Goal: Transaction & Acquisition: Purchase product/service

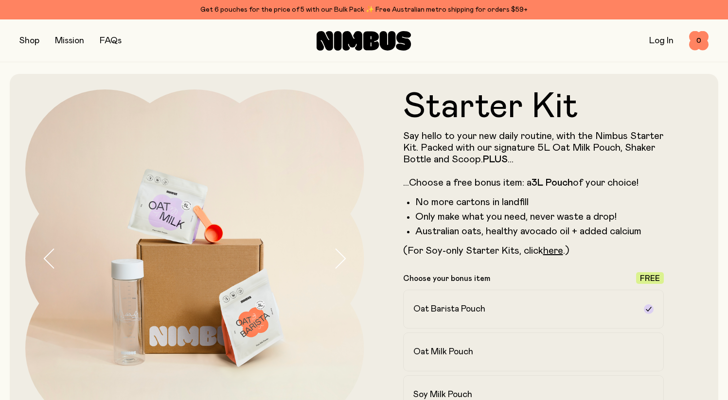
click at [39, 43] on button "button" at bounding box center [29, 41] width 20 height 14
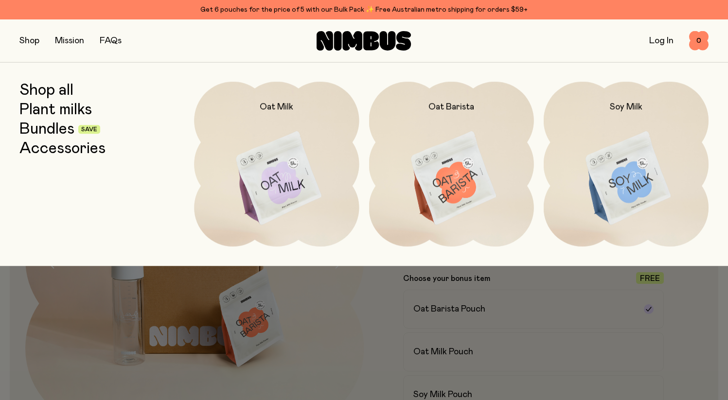
click at [46, 112] on link "Plant milks" at bounding box center [55, 109] width 72 height 17
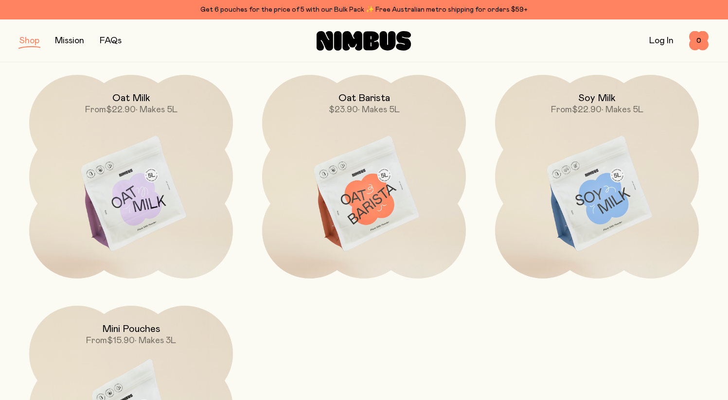
scroll to position [104, 0]
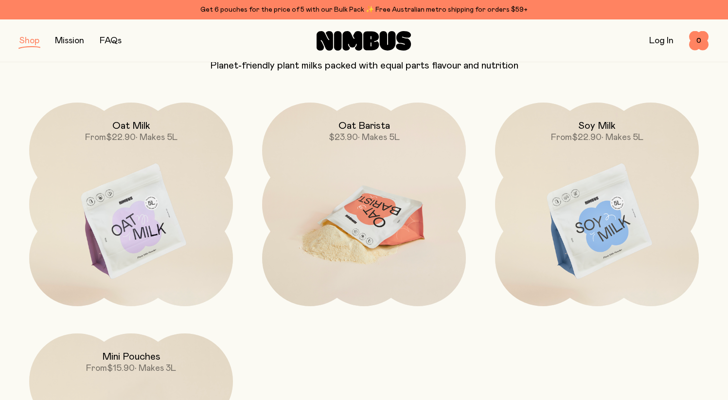
click at [418, 216] on img at bounding box center [364, 222] width 204 height 239
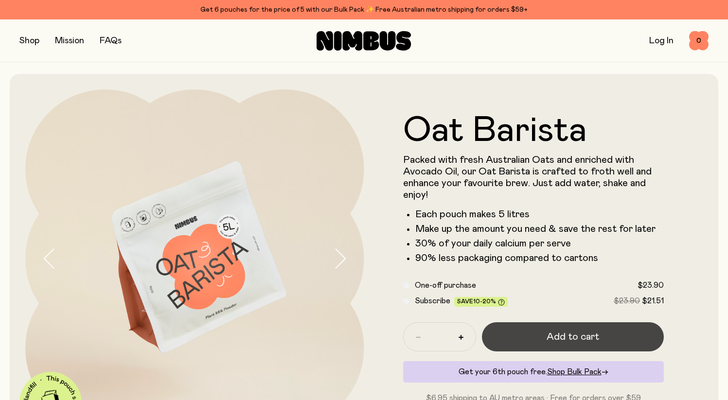
click at [554, 342] on span "Add to cart" at bounding box center [572, 337] width 52 height 14
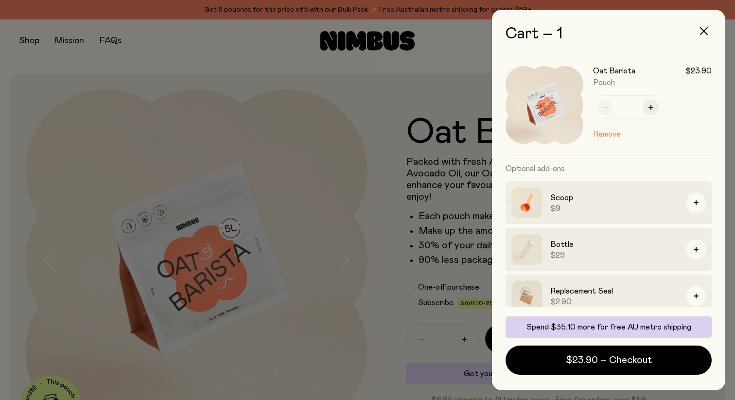
click at [83, 63] on div at bounding box center [367, 200] width 735 height 400
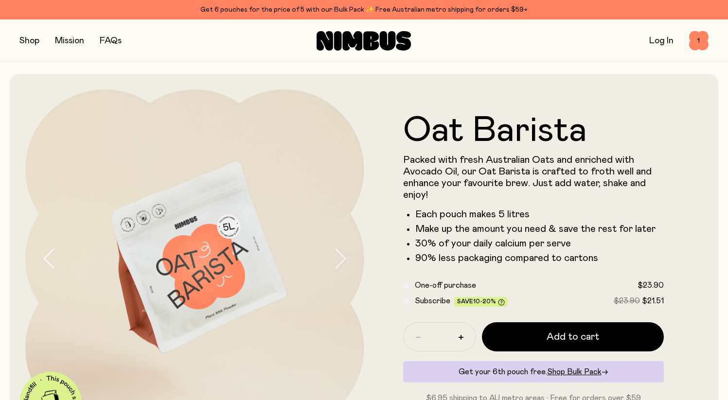
click at [24, 42] on button "button" at bounding box center [29, 41] width 20 height 14
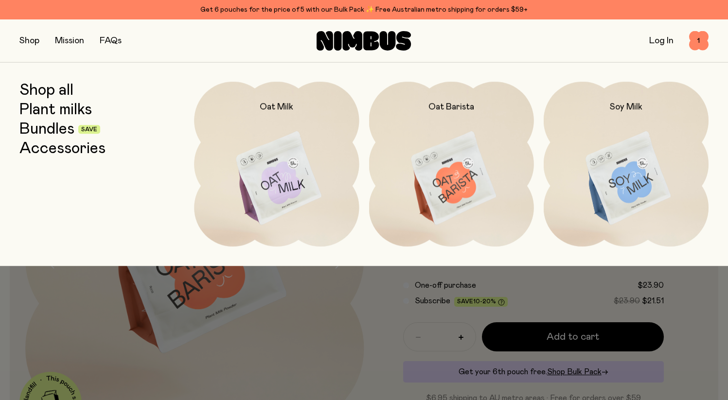
click at [51, 133] on link "Bundles" at bounding box center [46, 129] width 55 height 17
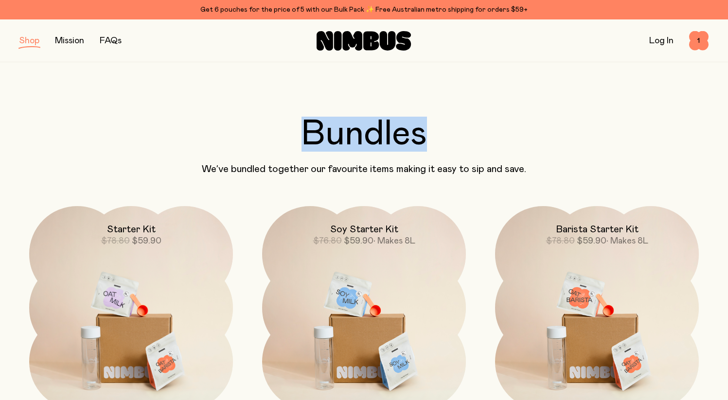
drag, startPoint x: 726, startPoint y: 99, endPoint x: 726, endPoint y: 143, distance: 44.7
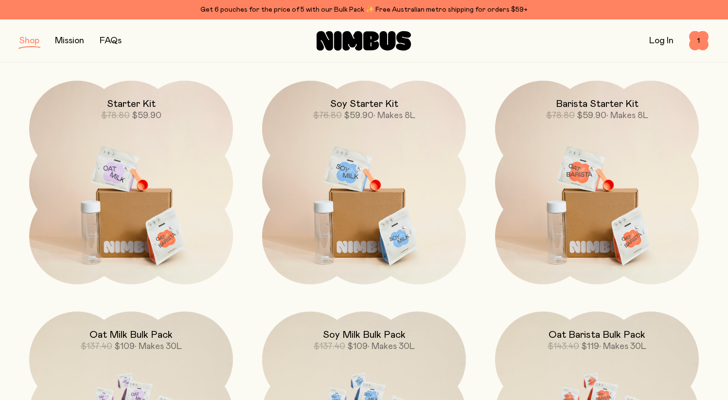
scroll to position [123, 0]
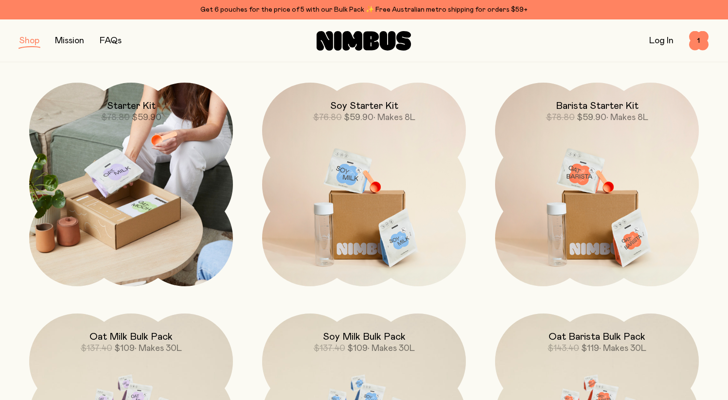
click at [120, 204] on img at bounding box center [131, 185] width 204 height 204
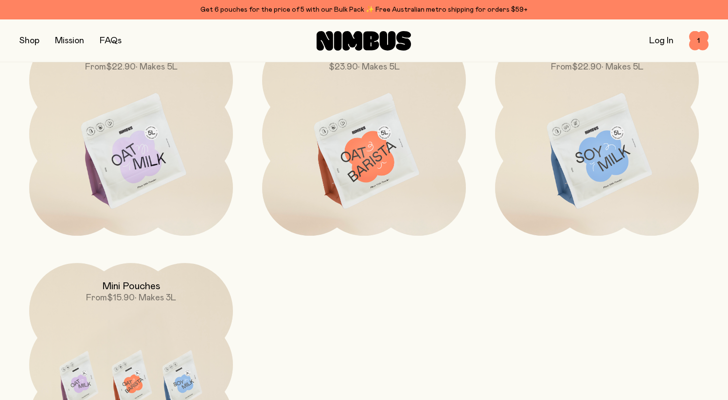
scroll to position [2891, 0]
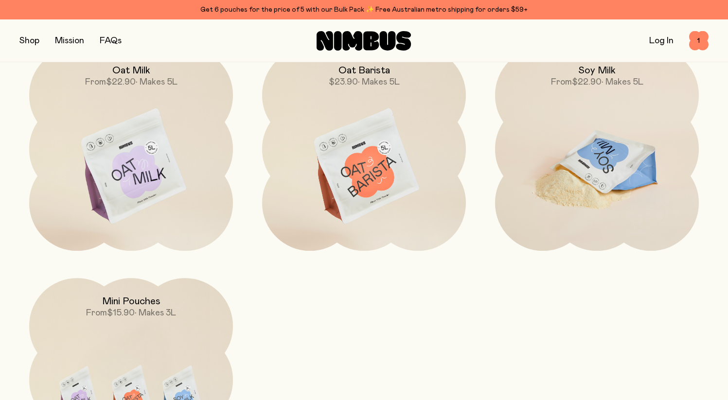
click at [591, 168] on img at bounding box center [597, 166] width 204 height 239
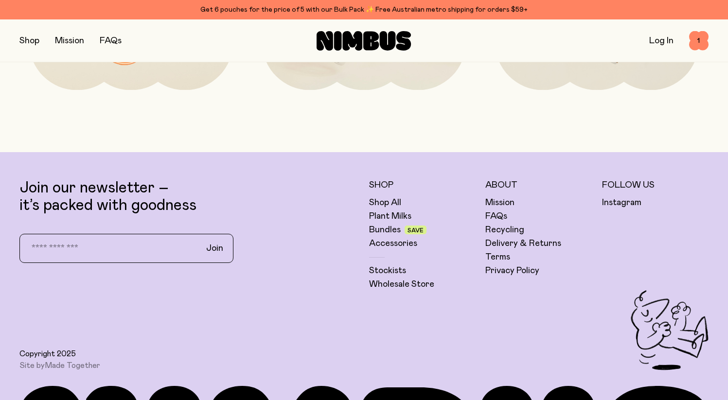
scroll to position [2382, 0]
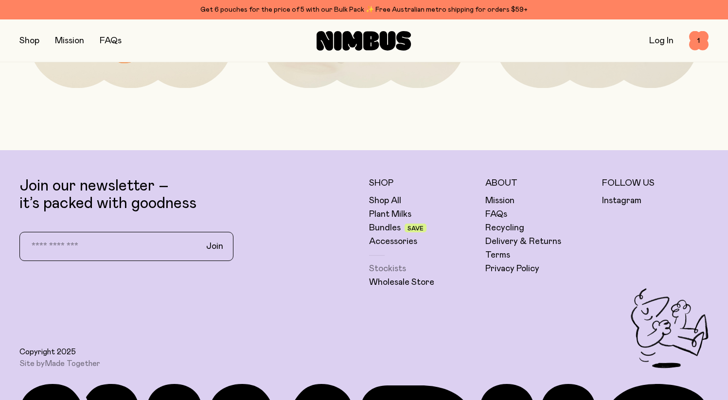
click at [395, 270] on link "Stockists" at bounding box center [387, 269] width 37 height 12
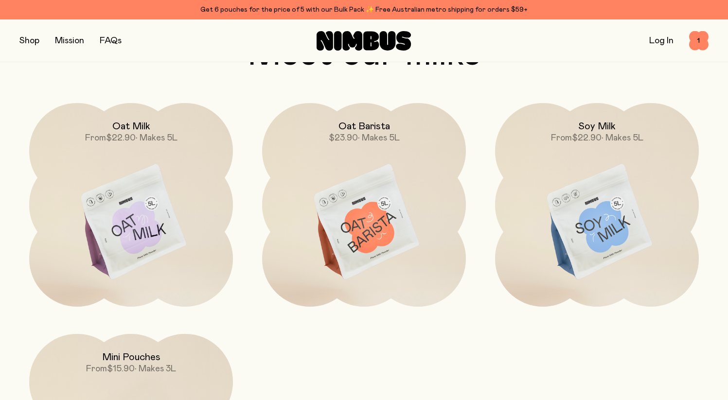
scroll to position [839, 0]
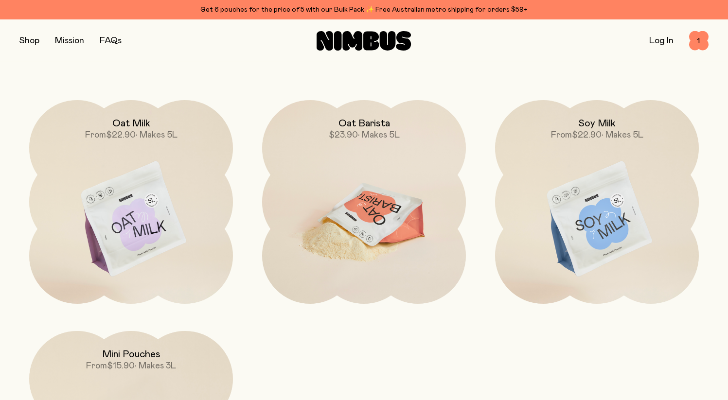
click at [362, 185] on img at bounding box center [364, 219] width 204 height 239
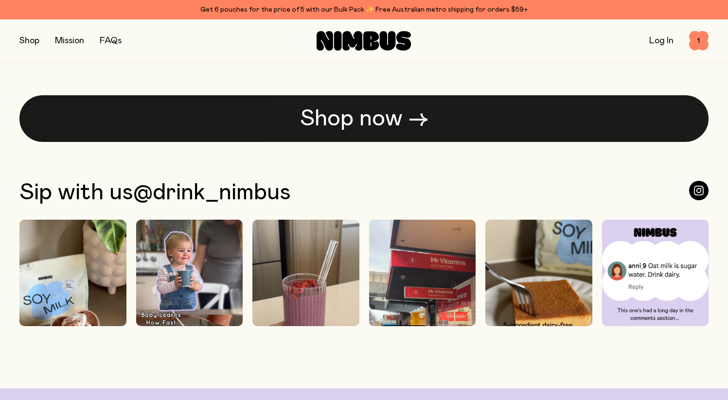
scroll to position [2470, 0]
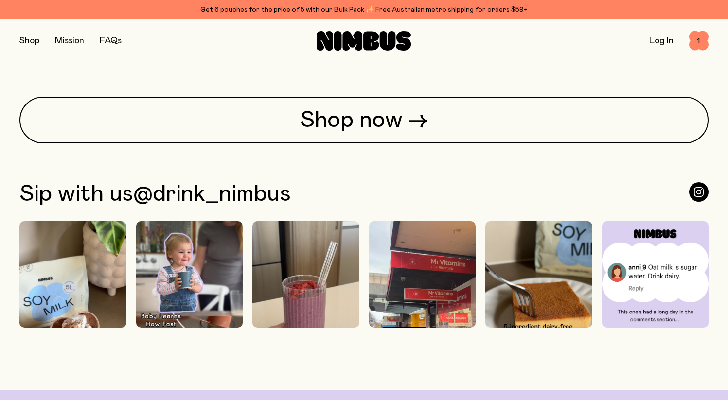
click at [33, 41] on button "button" at bounding box center [29, 41] width 20 height 14
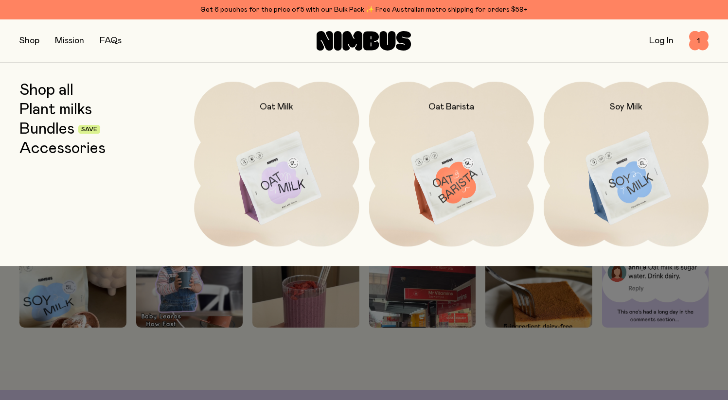
click at [57, 129] on link "Bundles" at bounding box center [46, 129] width 55 height 17
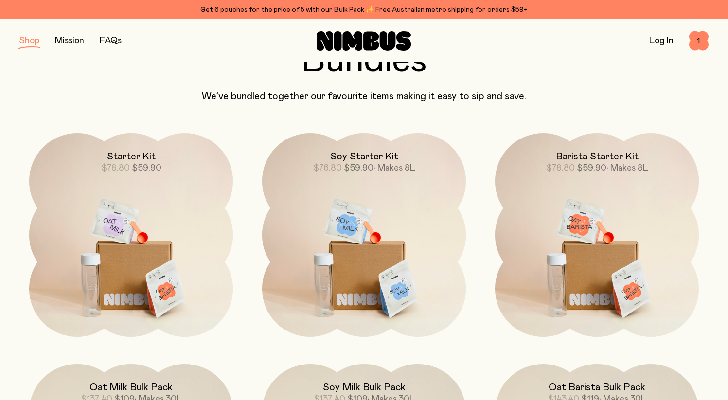
scroll to position [74, 0]
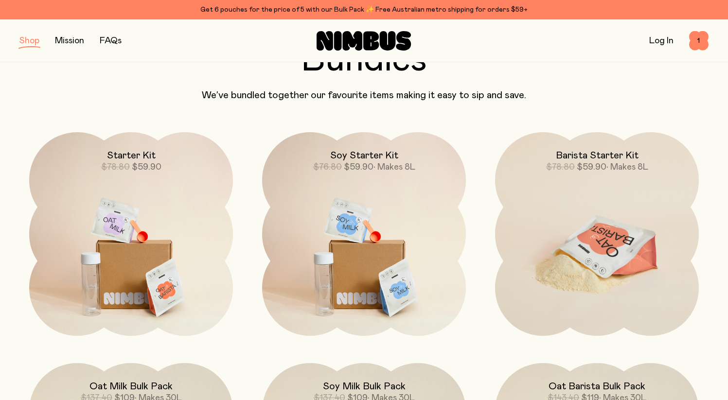
click at [594, 235] on img at bounding box center [597, 251] width 204 height 239
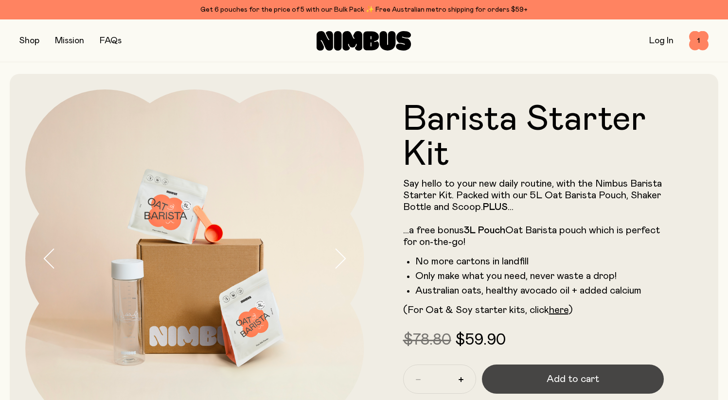
click at [541, 378] on button "Add to cart" at bounding box center [573, 379] width 182 height 29
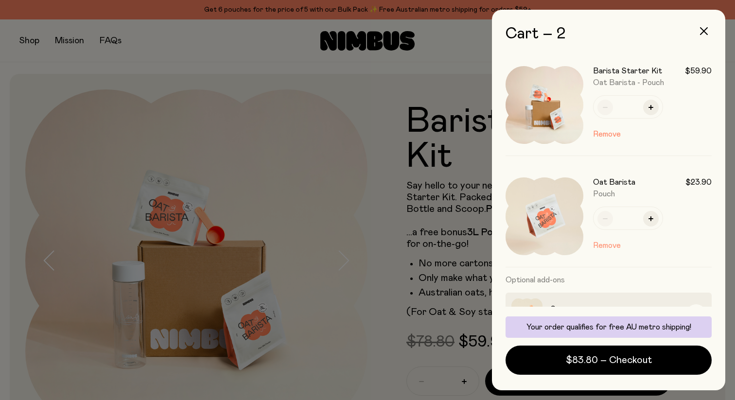
click at [608, 245] on button "Remove" at bounding box center [607, 246] width 28 height 12
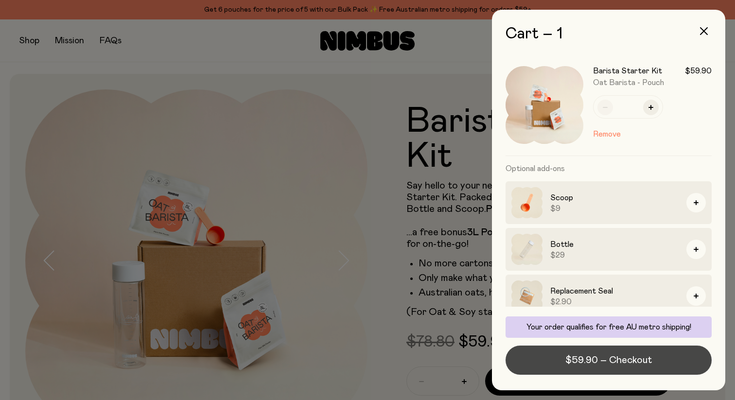
click at [652, 364] on button "$59.90 – Checkout" at bounding box center [609, 360] width 206 height 29
